Goal: Information Seeking & Learning: Learn about a topic

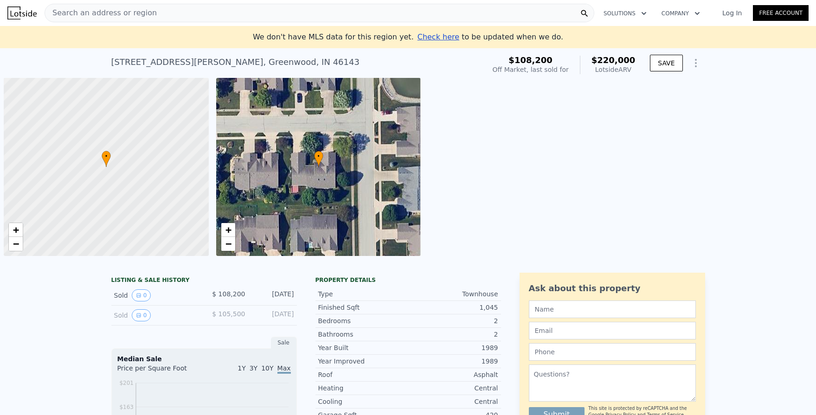
click at [514, 14] on div "Search an address or region" at bounding box center [320, 13] width 550 height 19
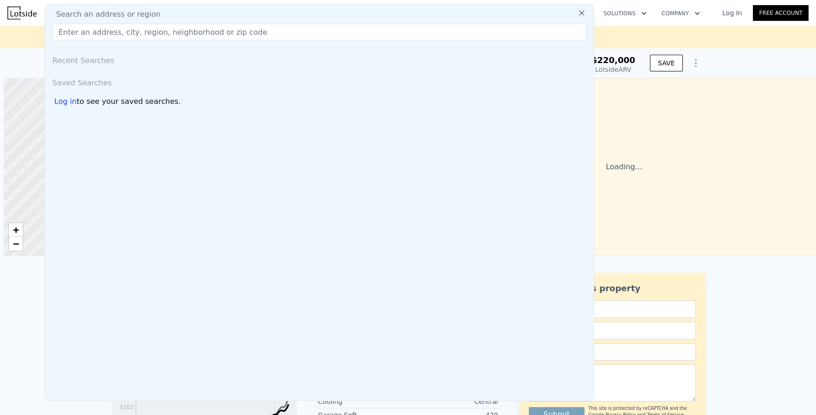
scroll to position [0, 4]
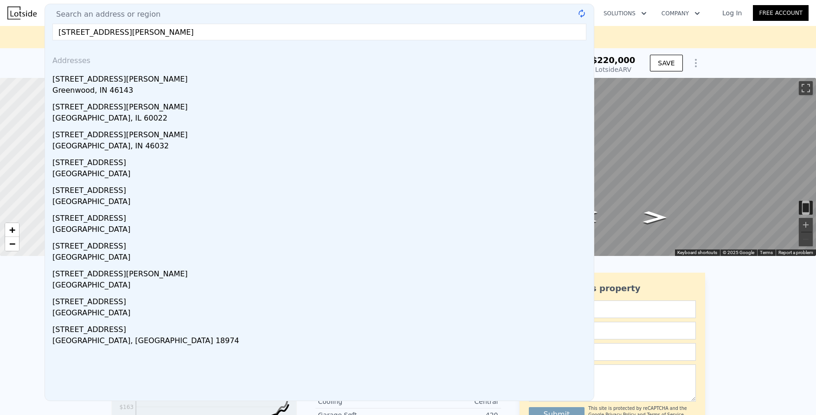
type input "[STREET_ADDRESS][PERSON_NAME]"
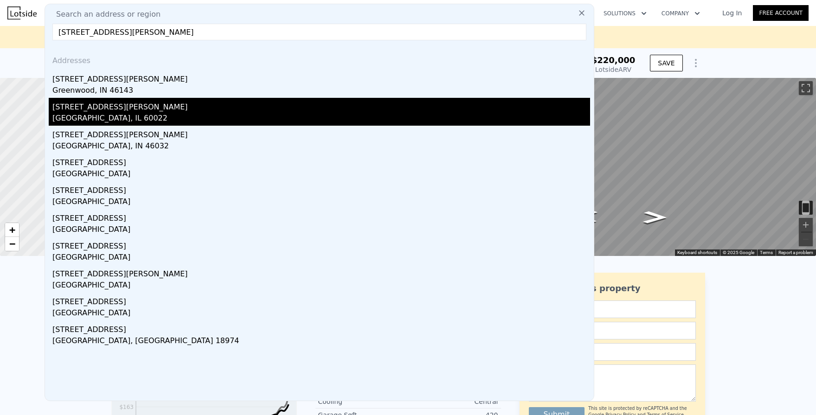
click at [214, 122] on div "[GEOGRAPHIC_DATA], IL 60022" at bounding box center [321, 119] width 538 height 13
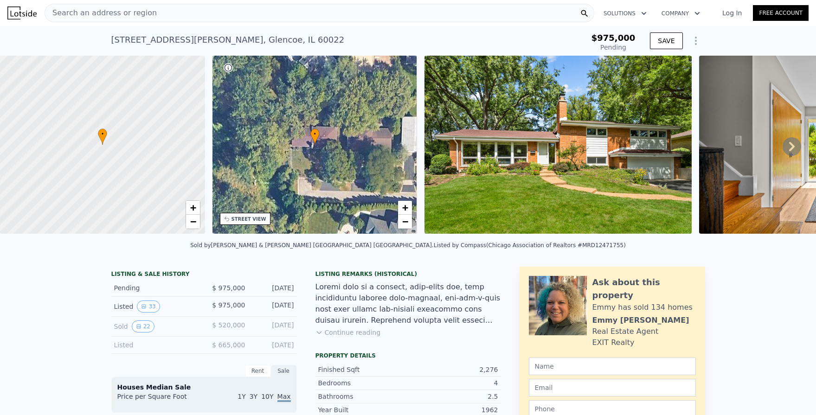
type input "-$ 1,064,192"
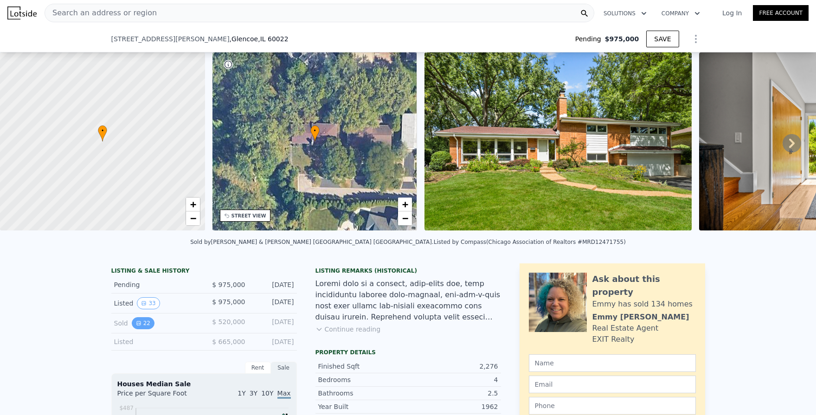
click at [138, 320] on icon "View historical data" at bounding box center [139, 323] width 6 height 6
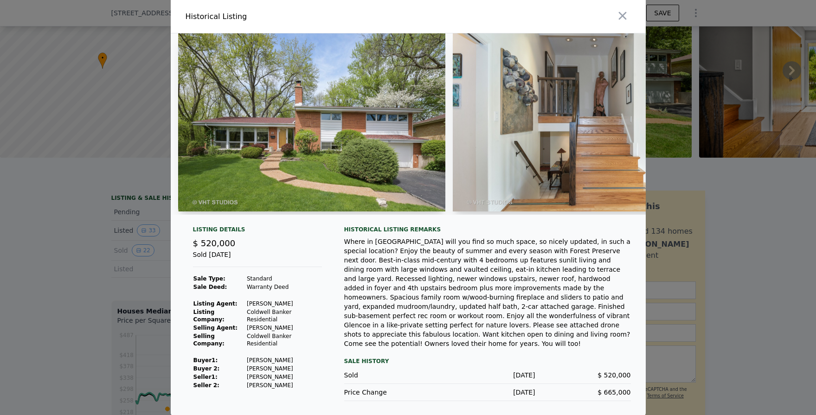
click at [359, 134] on img at bounding box center [311, 122] width 267 height 178
click at [532, 127] on img at bounding box center [586, 122] width 267 height 178
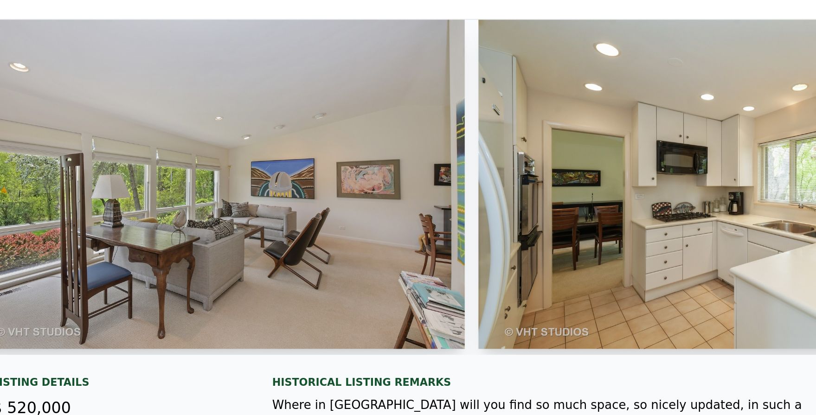
scroll to position [0, 822]
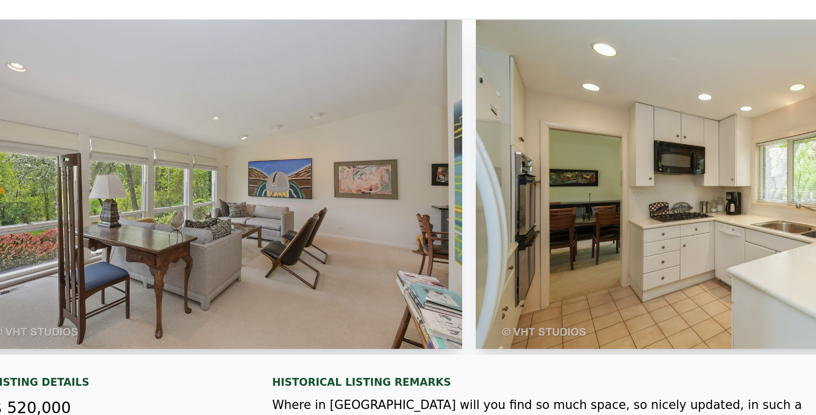
click at [593, 192] on img at bounding box center [587, 122] width 267 height 178
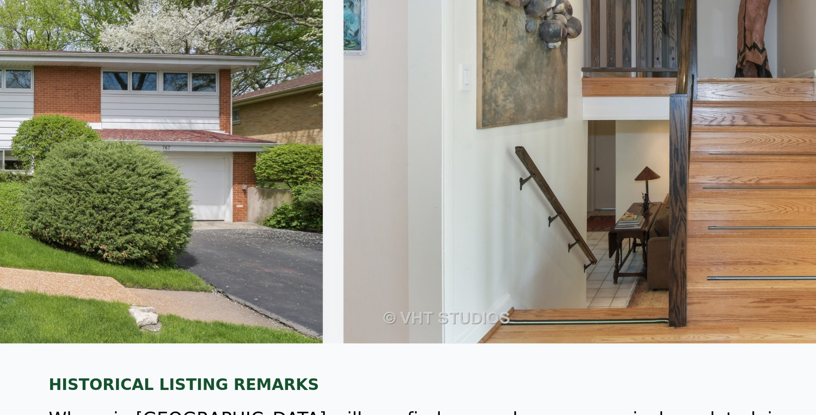
scroll to position [0, 0]
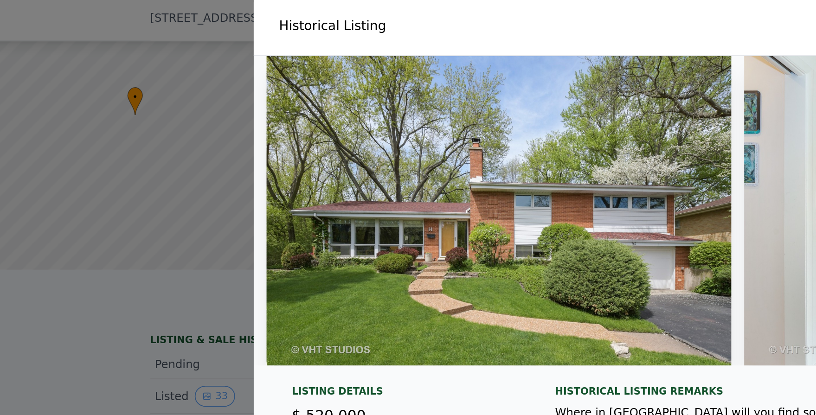
click at [117, 149] on div at bounding box center [408, 207] width 816 height 415
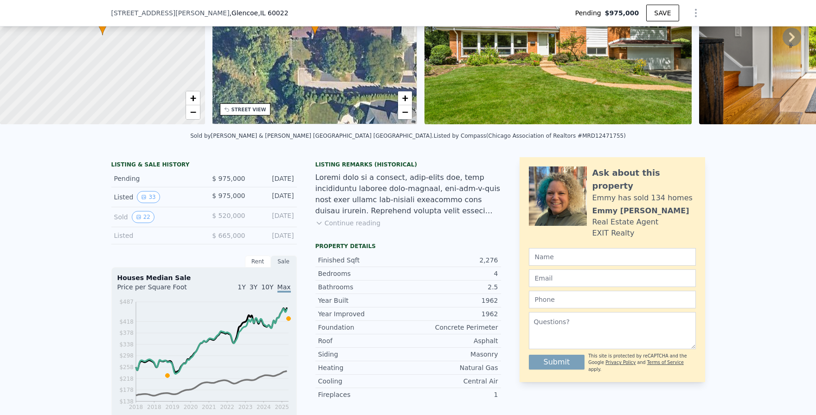
scroll to position [102, 0]
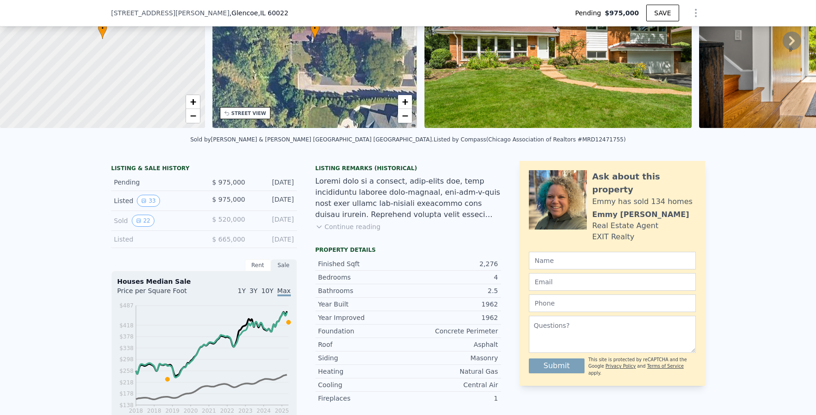
click at [245, 270] on div "Rent" at bounding box center [258, 265] width 26 height 12
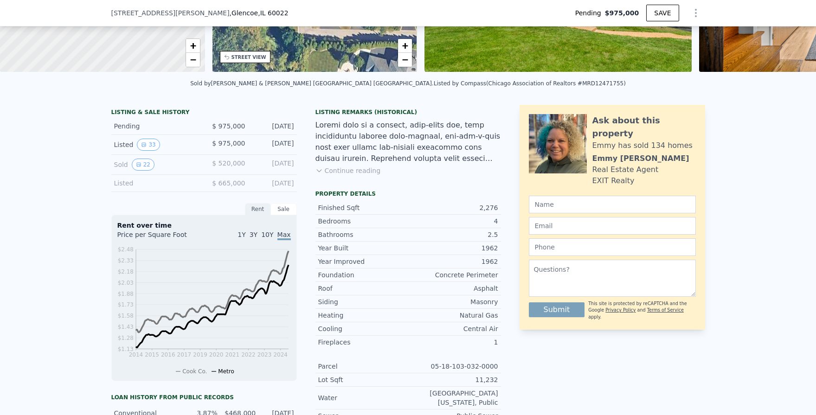
scroll to position [160, 0]
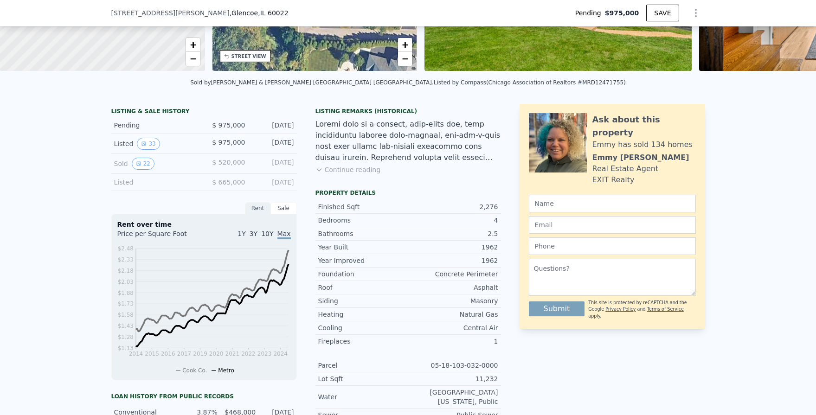
click at [288, 208] on div "Sale" at bounding box center [284, 208] width 26 height 12
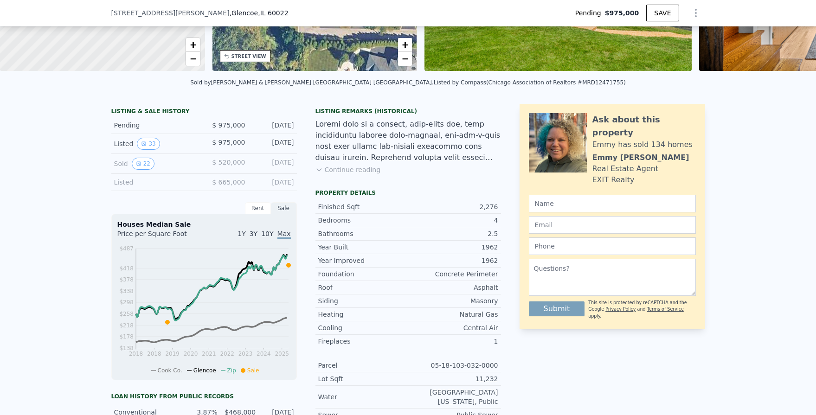
click at [379, 230] on div "Bathrooms" at bounding box center [363, 233] width 90 height 9
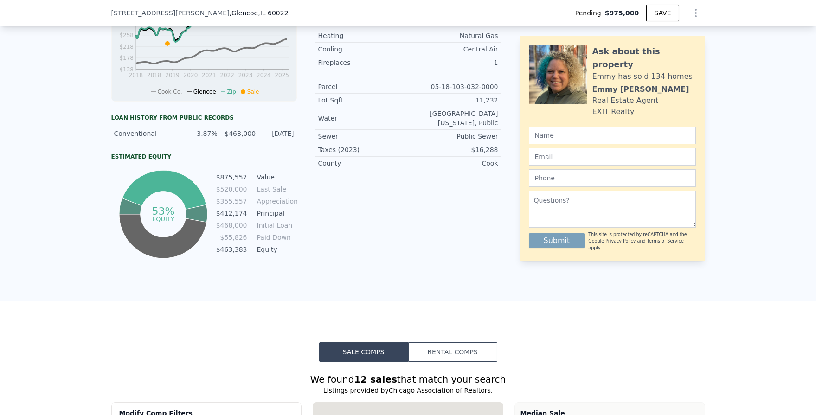
scroll to position [0, 0]
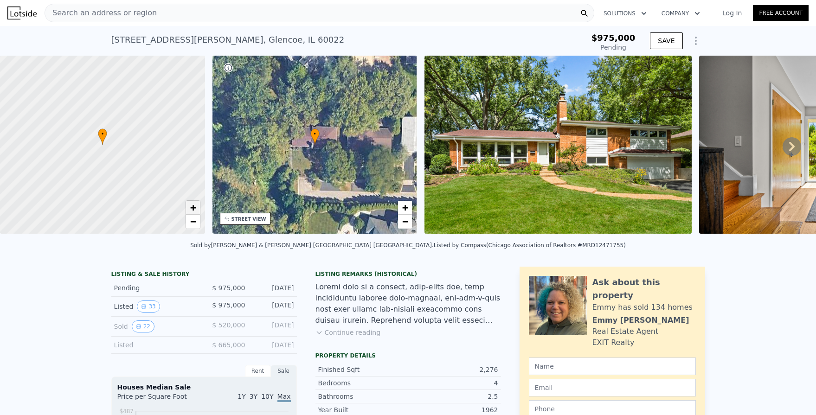
click at [192, 205] on span "+" at bounding box center [193, 208] width 6 height 12
click at [124, 161] on div at bounding box center [103, 145] width 246 height 214
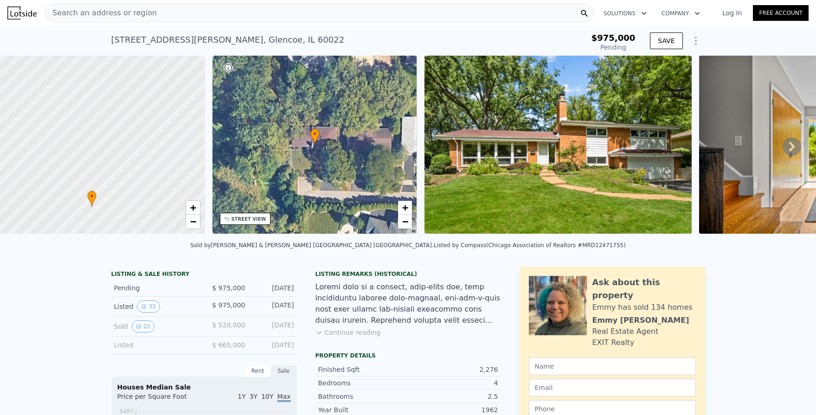
drag, startPoint x: 98, startPoint y: 154, endPoint x: 87, endPoint y: 217, distance: 63.1
click at [87, 217] on div at bounding box center [103, 145] width 246 height 214
click at [192, 224] on span "−" at bounding box center [193, 222] width 6 height 12
click at [136, 153] on div at bounding box center [103, 145] width 246 height 214
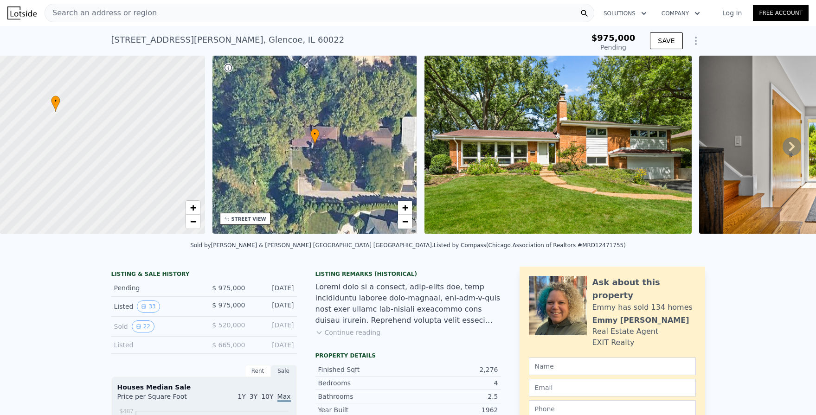
drag, startPoint x: 142, startPoint y: 170, endPoint x: 98, endPoint y: 122, distance: 65.6
click at [98, 122] on div at bounding box center [103, 145] width 246 height 214
drag, startPoint x: 113, startPoint y: 187, endPoint x: 99, endPoint y: 160, distance: 30.5
click at [99, 160] on div at bounding box center [103, 145] width 246 height 214
drag, startPoint x: 97, startPoint y: 171, endPoint x: 231, endPoint y: 183, distance: 134.1
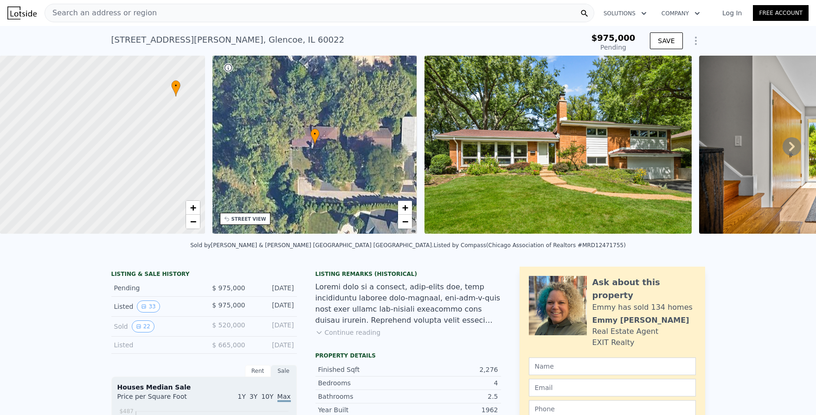
click at [231, 183] on div "• + − • + − STREET VIEW ← Move left → Move right ↑ Move up ↓ Move down + Zoom i…" at bounding box center [408, 146] width 816 height 181
drag, startPoint x: 102, startPoint y: 148, endPoint x: 163, endPoint y: 204, distance: 82.1
click at [163, 204] on div at bounding box center [102, 145] width 246 height 214
drag, startPoint x: 124, startPoint y: 149, endPoint x: 97, endPoint y: 183, distance: 43.6
click at [97, 183] on div at bounding box center [101, 148] width 246 height 214
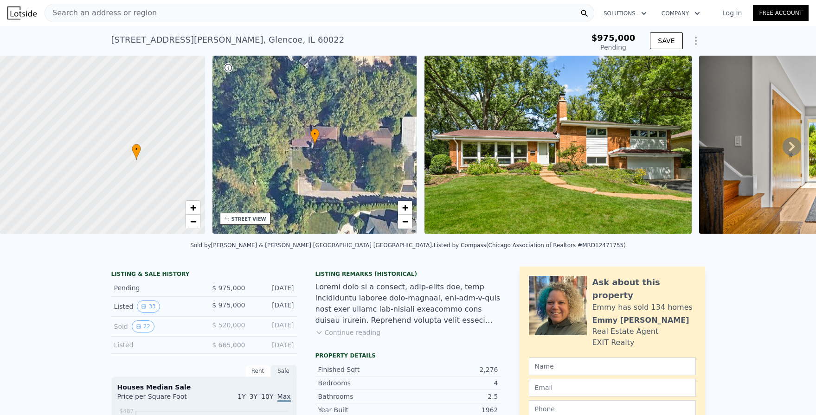
drag, startPoint x: 135, startPoint y: 169, endPoint x: 62, endPoint y: 143, distance: 77.9
click at [62, 143] on div at bounding box center [102, 145] width 246 height 214
drag, startPoint x: 128, startPoint y: 133, endPoint x: 143, endPoint y: 200, distance: 69.5
click at [143, 200] on div at bounding box center [103, 145] width 246 height 214
drag, startPoint x: 128, startPoint y: 160, endPoint x: 137, endPoint y: 178, distance: 19.9
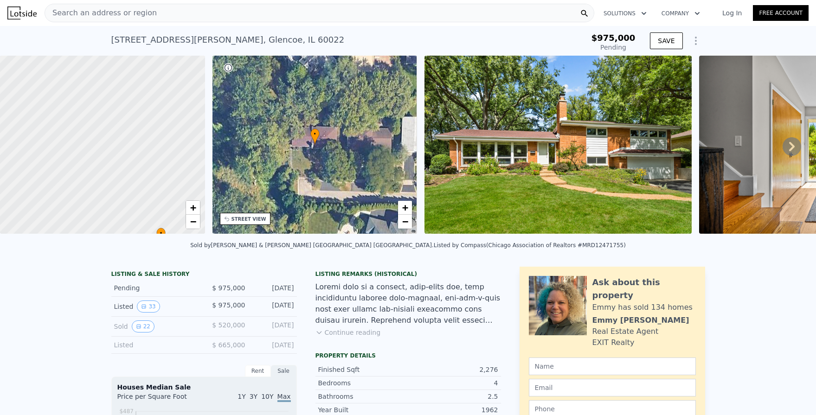
click at [137, 178] on div at bounding box center [103, 145] width 246 height 214
